Goal: Information Seeking & Learning: Check status

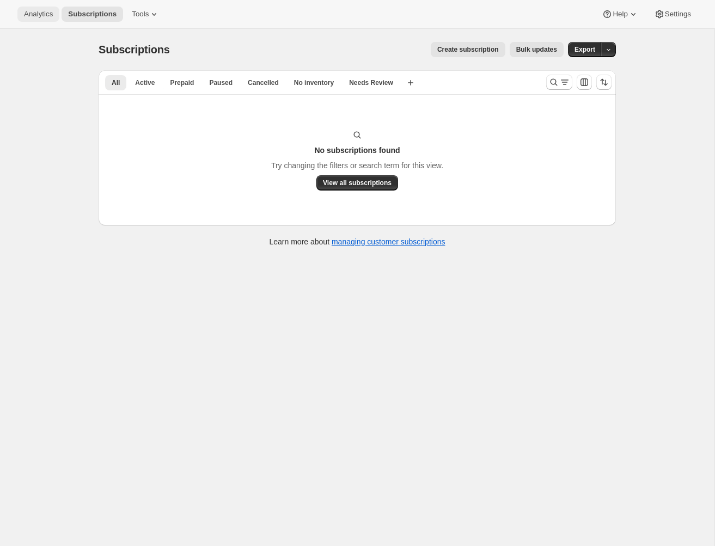
click at [46, 20] on button "Analytics" at bounding box center [38, 14] width 42 height 15
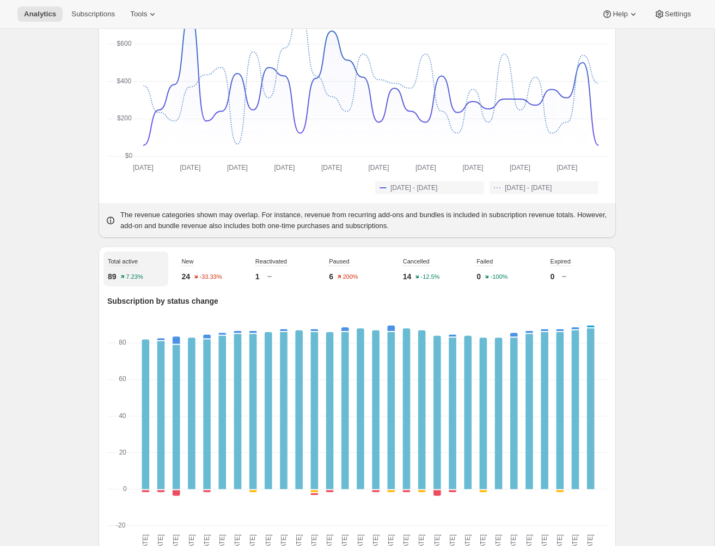
scroll to position [1, 0]
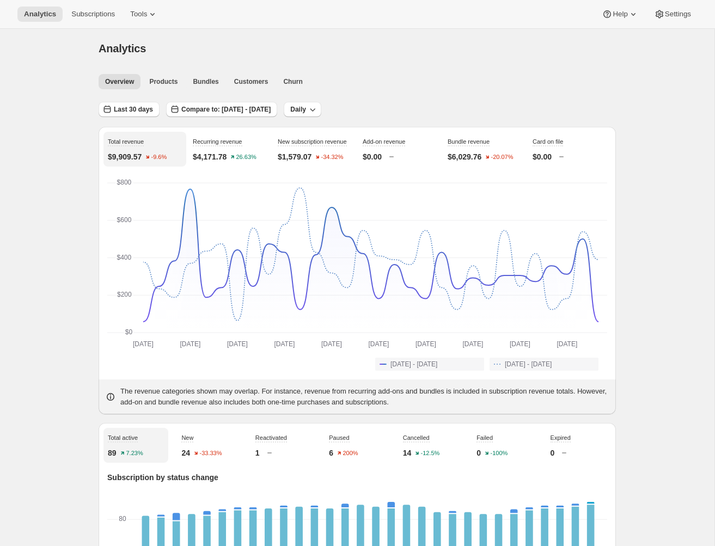
click at [130, 108] on span "Last 30 days" at bounding box center [133, 109] width 39 height 9
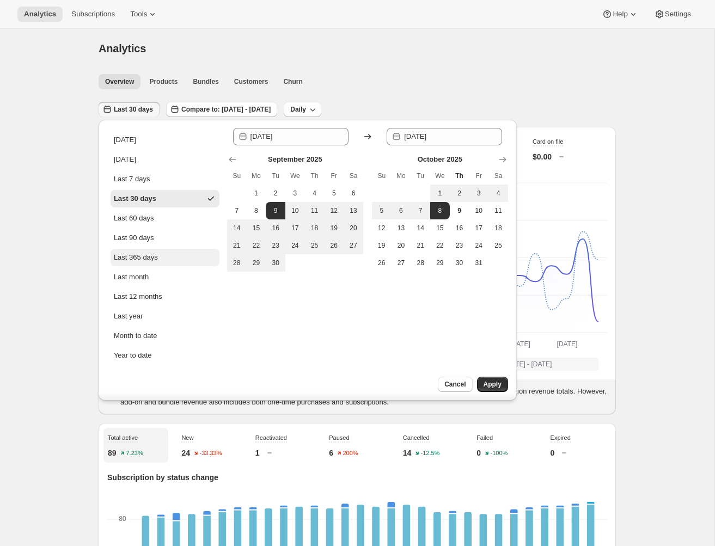
scroll to position [0, 0]
click at [234, 159] on icon "Show previous month, August 2025" at bounding box center [232, 160] width 11 height 11
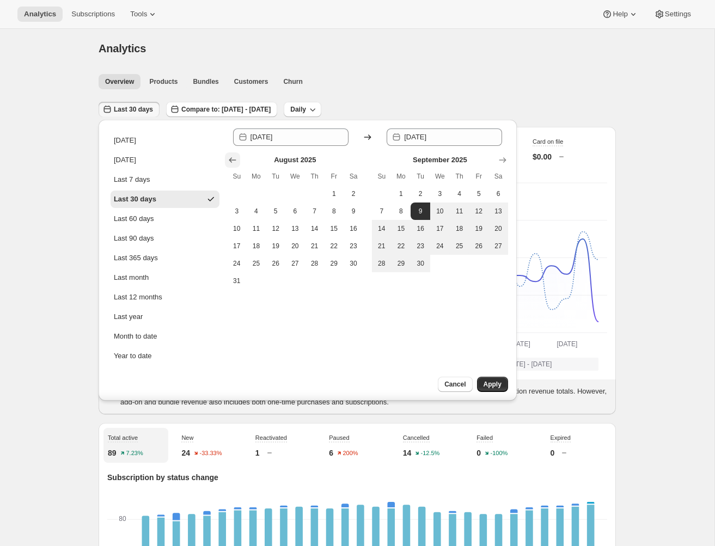
click at [234, 159] on icon "Show previous month, July 2025" at bounding box center [232, 160] width 11 height 11
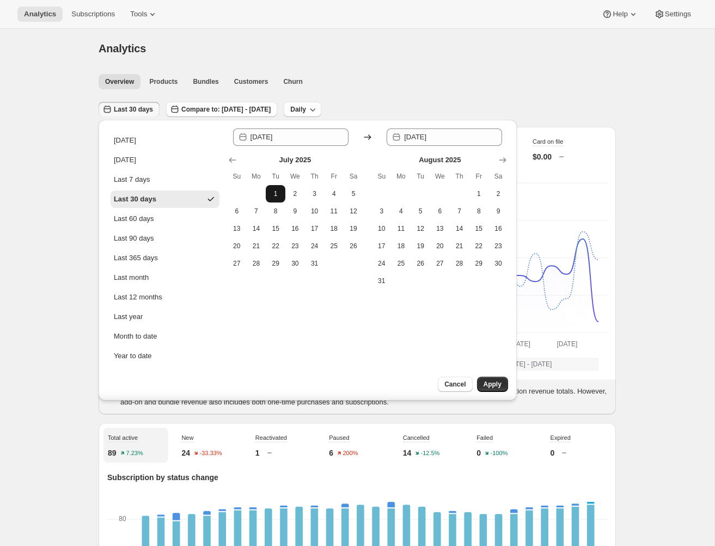
click at [275, 190] on span "1" at bounding box center [275, 194] width 11 height 9
type input "2025-07-01"
click at [499, 163] on icon "Show next month, September 2025" at bounding box center [502, 160] width 11 height 11
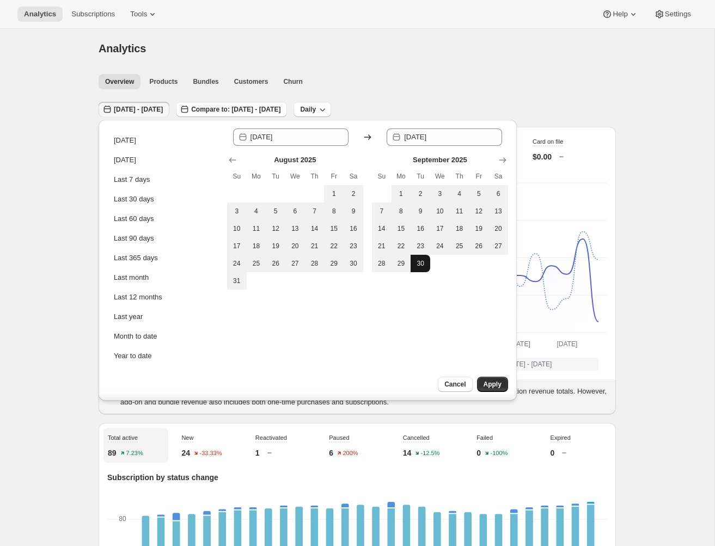
click at [416, 268] on button "30" at bounding box center [421, 263] width 20 height 17
type input "2025-09-30"
click at [494, 385] on span "Apply" at bounding box center [493, 384] width 18 height 9
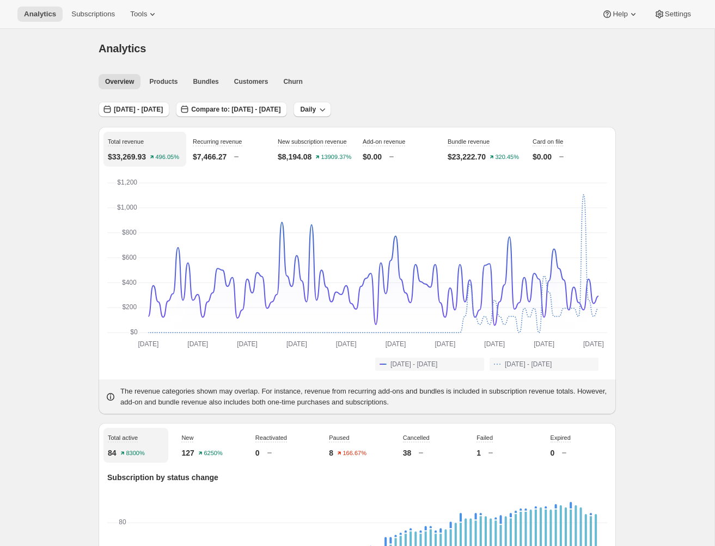
click at [578, 81] on ul "Overview Products Bundles Customers Churn More views" at bounding box center [353, 81] width 515 height 15
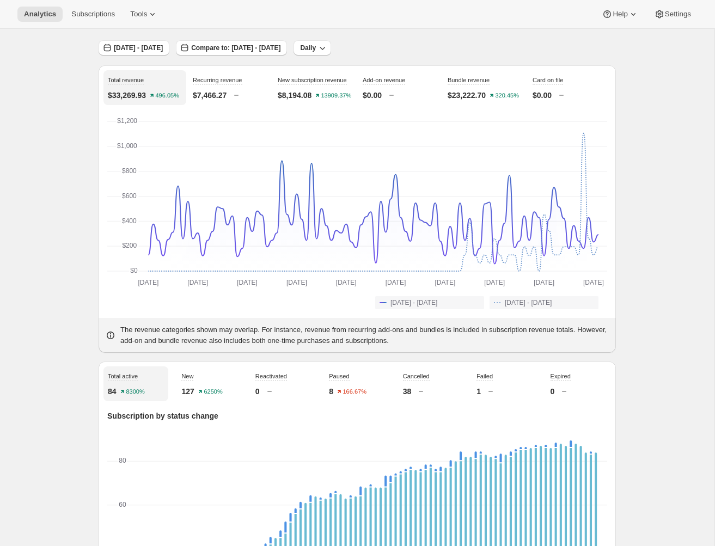
scroll to position [62, 0]
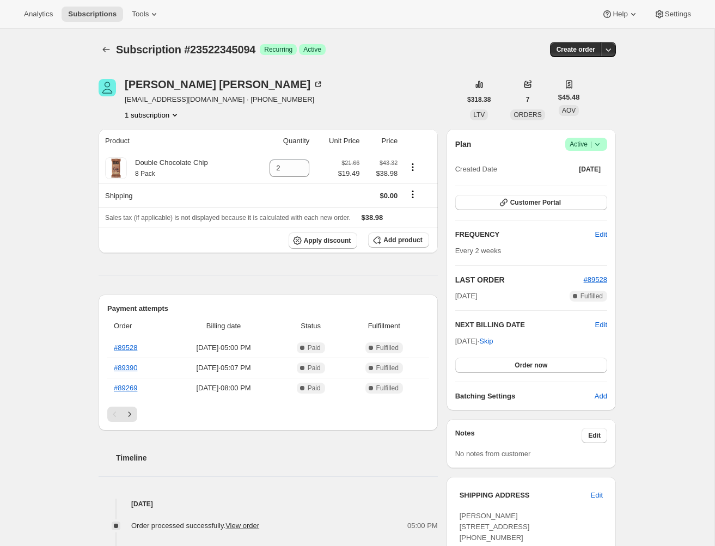
scroll to position [667, 0]
